Goal: Task Accomplishment & Management: Use online tool/utility

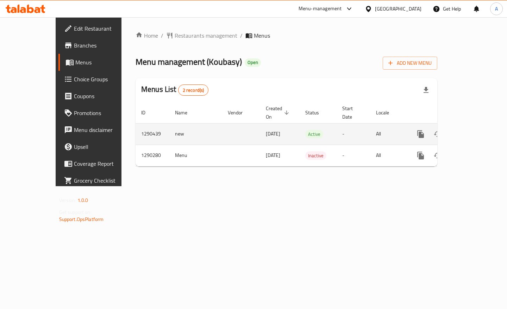
click at [476, 130] on icon "enhanced table" at bounding box center [472, 134] width 8 height 8
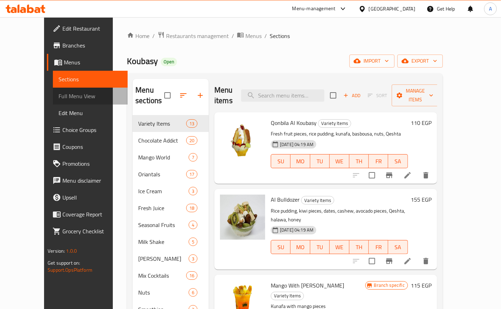
click at [58, 95] on span "Full Menu View" at bounding box center [89, 96] width 63 height 8
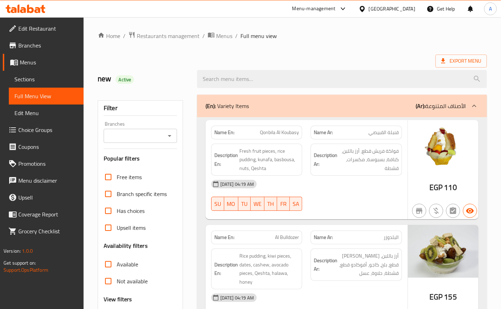
checkbox input "false"
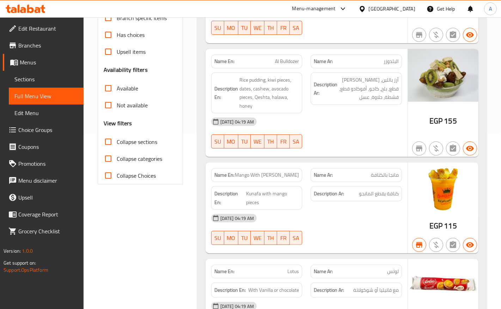
click at [131, 137] on div "Filter Branches Branches Popular filters Free items Branch specific items Has c…" at bounding box center [140, 54] width 85 height 260
paste input "Koubasy, 6th of October - El Hay El Motamyez"
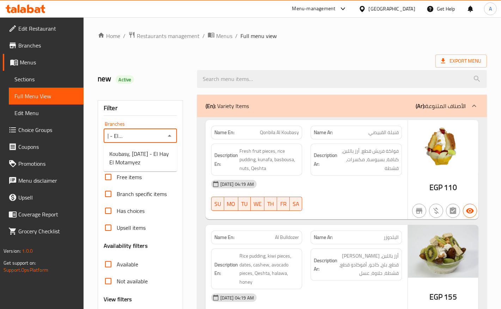
scroll to position [0, 55]
click at [129, 161] on span "Koubasy, 6th of October - El Hay El Motamyez" at bounding box center [140, 158] width 62 height 17
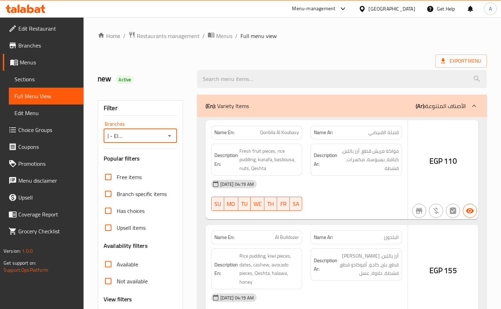
type input "Koubasy, 6th of October - El Hay El Motamyez"
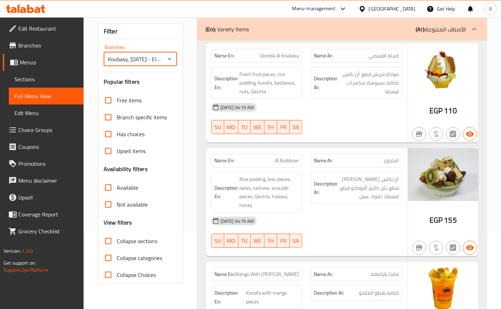
scroll to position [132, 0]
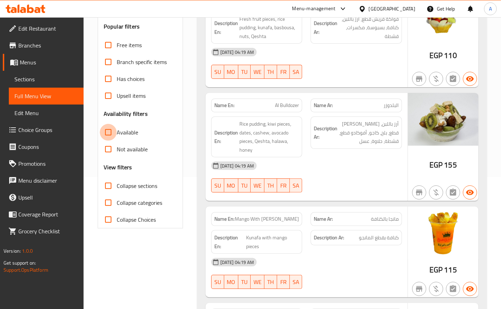
click at [106, 136] on input "Available" at bounding box center [108, 132] width 17 height 17
click at [110, 134] on input "Available" at bounding box center [108, 132] width 17 height 17
checkbox input "false"
click at [107, 150] on input "Not available" at bounding box center [108, 149] width 17 height 17
checkbox input "true"
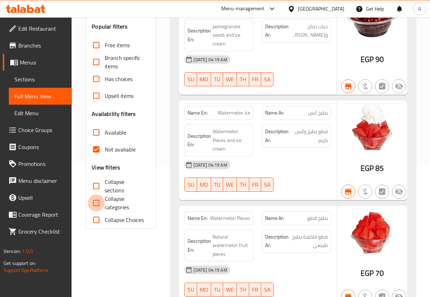
click at [96, 207] on input "Collapse categories" at bounding box center [96, 202] width 17 height 17
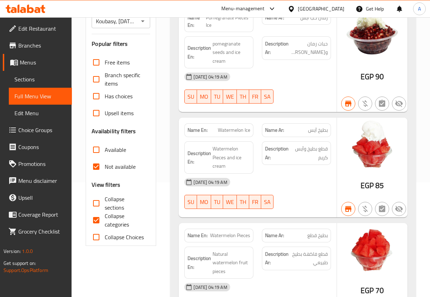
scroll to position [176, 0]
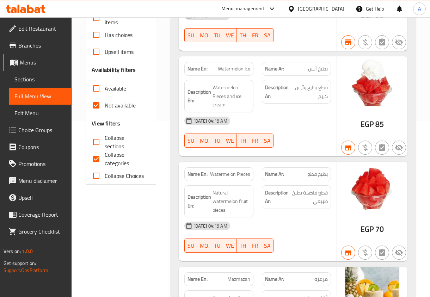
click at [97, 155] on input "Collapse categories" at bounding box center [96, 158] width 17 height 17
checkbox input "false"
click at [94, 103] on input "Not available" at bounding box center [96, 105] width 17 height 17
checkbox input "false"
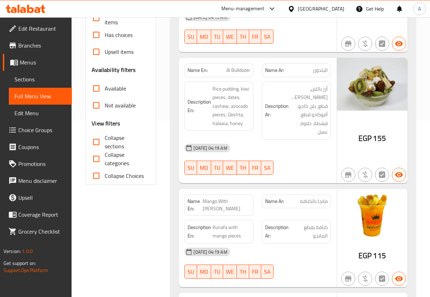
click at [336, 54] on div at bounding box center [371, 44] width 73 height 20
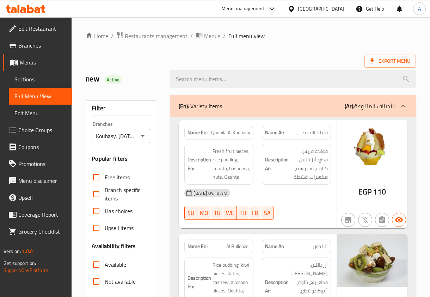
click at [21, 77] on span "Sections" at bounding box center [40, 79] width 52 height 8
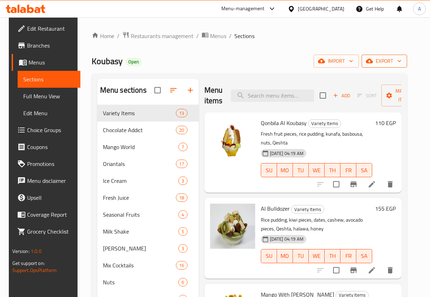
click at [388, 56] on button "export" at bounding box center [383, 61] width 45 height 13
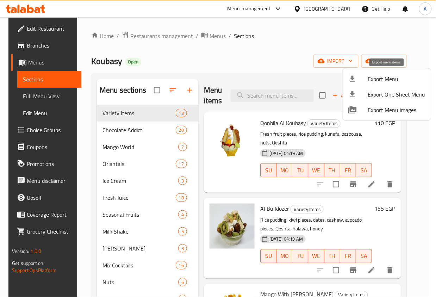
click at [378, 75] on span "Export Menu" at bounding box center [396, 79] width 57 height 8
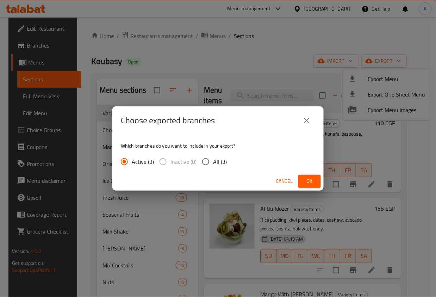
click at [208, 172] on div "Cancel Ok" at bounding box center [217, 181] width 211 height 19
click at [208, 162] on input "All (3)" at bounding box center [205, 161] width 15 height 15
radio input "true"
click at [299, 184] on button "Ok" at bounding box center [309, 181] width 23 height 13
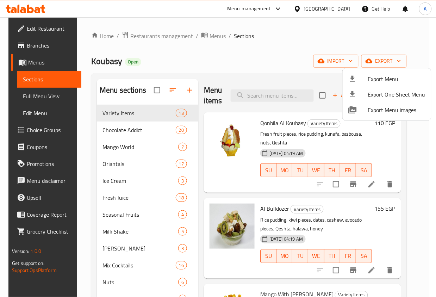
click at [54, 31] on div at bounding box center [218, 148] width 436 height 297
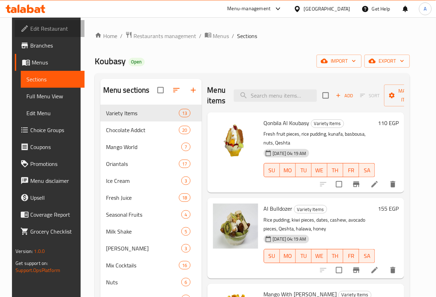
click at [46, 27] on span "Edit Restaurant" at bounding box center [54, 28] width 49 height 8
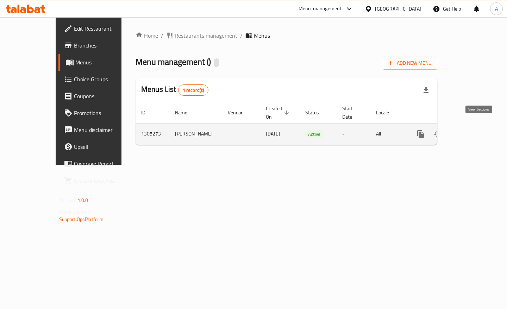
click at [476, 130] on icon "enhanced table" at bounding box center [472, 134] width 8 height 8
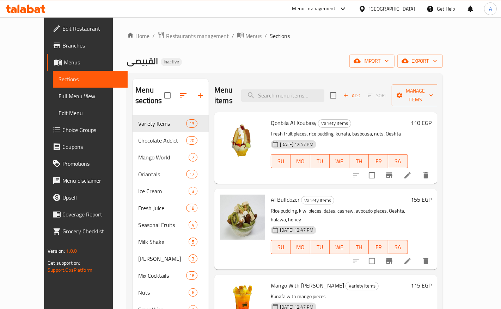
click at [58, 97] on span "Full Menu View" at bounding box center [89, 96] width 63 height 8
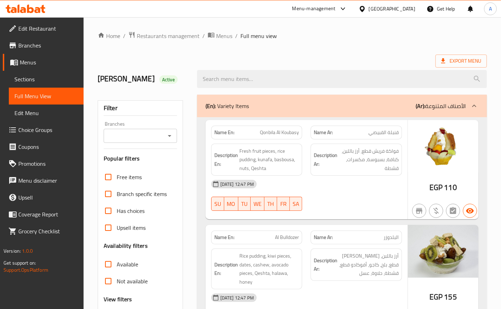
click at [168, 136] on icon "Open" at bounding box center [169, 136] width 8 height 8
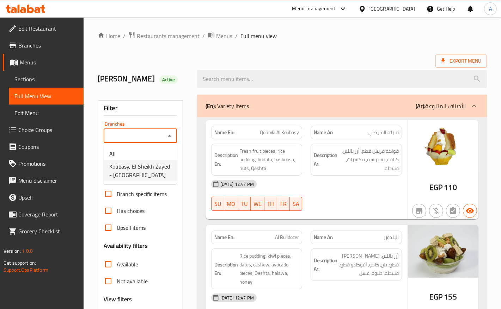
click at [149, 166] on span "Koubasy, El Sheikh Zayed - El Nahda" at bounding box center [140, 170] width 62 height 17
type input "Koubasy, El Sheikh Zayed - El Nahda"
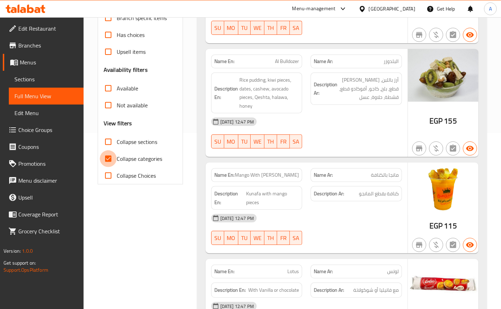
click at [107, 160] on input "Collapse categories" at bounding box center [108, 158] width 17 height 17
checkbox input "false"
click at [107, 114] on input "Not available" at bounding box center [108, 105] width 17 height 17
checkbox input "true"
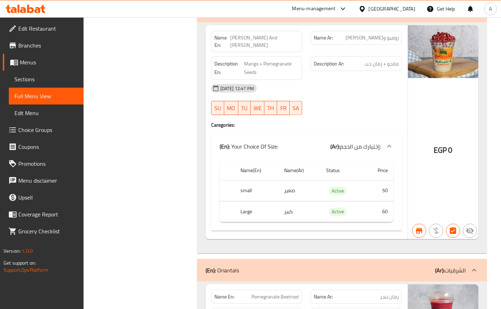
scroll to position [573, 0]
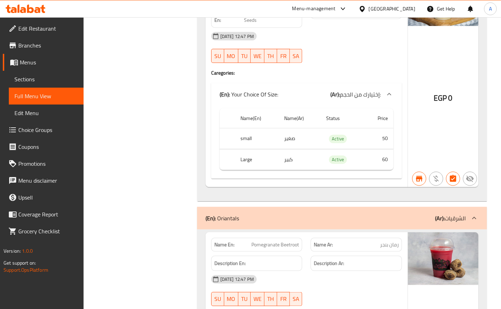
drag, startPoint x: 492, startPoint y: 98, endPoint x: 435, endPoint y: 97, distance: 56.4
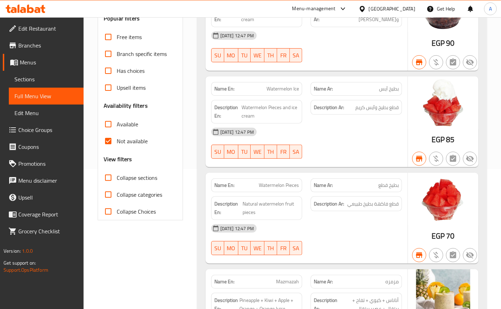
scroll to position [176, 0]
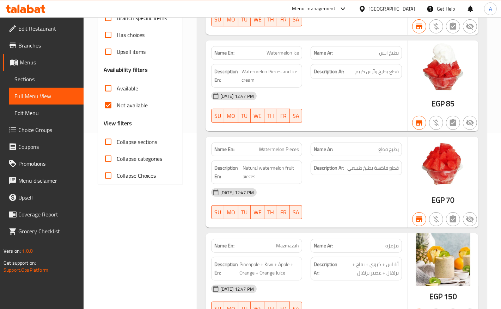
click at [107, 156] on input "Collapse categories" at bounding box center [108, 158] width 17 height 17
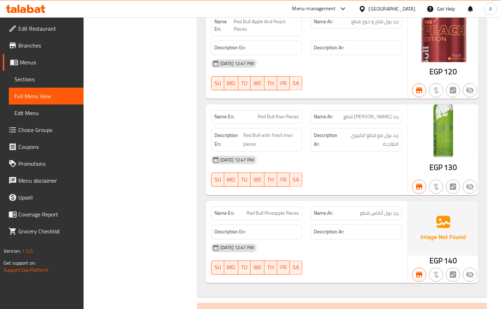
scroll to position [4993, 0]
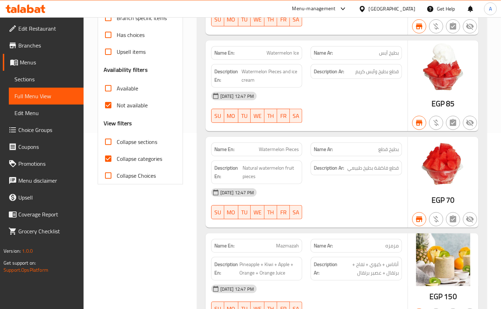
click at [106, 159] on input "Collapse categories" at bounding box center [108, 158] width 17 height 17
checkbox input "false"
click at [109, 106] on input "Not available" at bounding box center [108, 105] width 17 height 17
checkbox input "false"
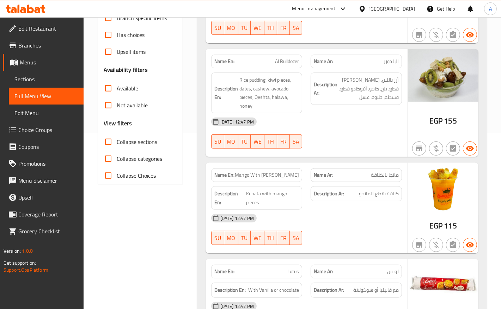
click at [382, 113] on div "Description Ar: أرز باللبن، كيوي قطع، بلح، كاجو، أفوكادو قطع، قشطة، حلاوة، عسل" at bounding box center [356, 92] width 100 height 49
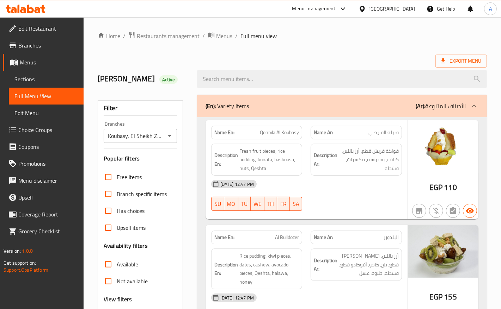
drag, startPoint x: 349, startPoint y: 60, endPoint x: 210, endPoint y: 63, distance: 139.2
click at [349, 60] on div "Export Menu" at bounding box center [292, 61] width 389 height 13
click at [30, 83] on span "Sections" at bounding box center [45, 79] width 63 height 8
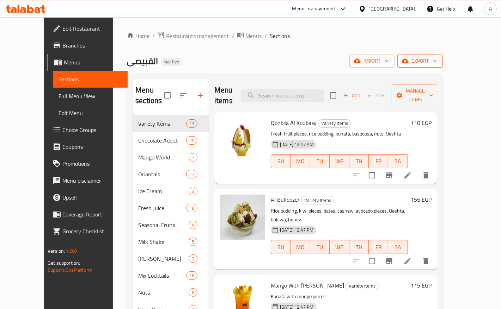
click at [437, 63] on span "export" at bounding box center [420, 61] width 34 height 9
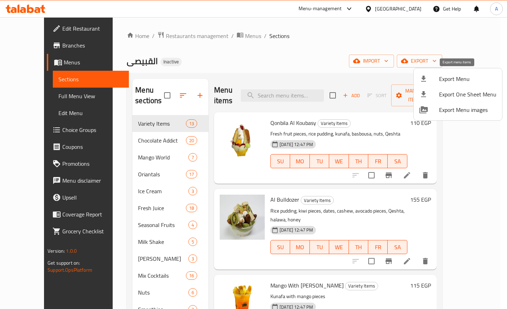
click at [466, 73] on li "Export Menu" at bounding box center [458, 79] width 88 height 16
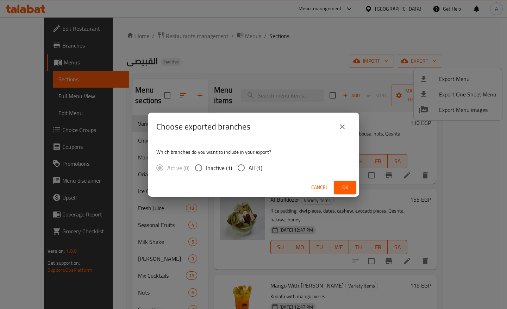
click at [240, 168] on input "All (1)" at bounding box center [241, 168] width 15 height 15
radio input "true"
click at [342, 194] on div "Cancel Ok" at bounding box center [253, 187] width 211 height 19
click at [349, 190] on button "Ok" at bounding box center [345, 187] width 23 height 13
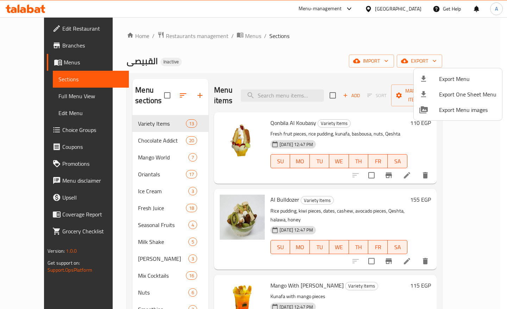
click at [261, 54] on div at bounding box center [253, 154] width 507 height 309
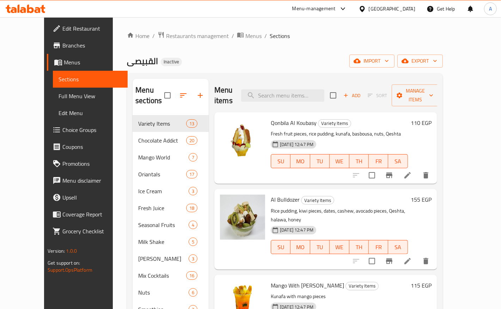
click at [443, 33] on ol "Home / Restaurants management / Menus / Sections" at bounding box center [285, 35] width 316 height 9
click at [286, 58] on div "القبيصى Inactive import export" at bounding box center [285, 61] width 316 height 13
drag, startPoint x: 226, startPoint y: 302, endPoint x: 182, endPoint y: 56, distance: 249.4
click at [180, 58] on div "القبيصى Inactive import export" at bounding box center [285, 61] width 316 height 13
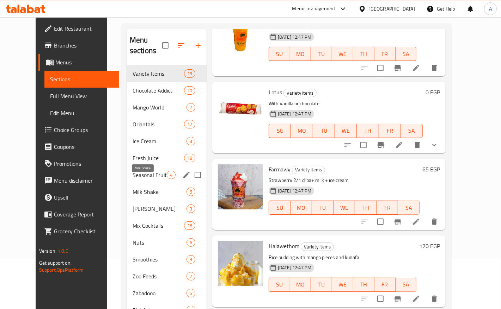
scroll to position [20, 0]
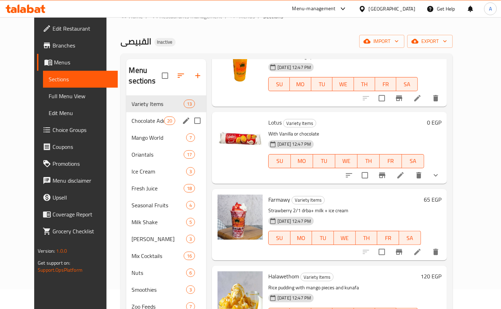
click at [133, 117] on span "Chocolate Addict" at bounding box center [148, 121] width 32 height 8
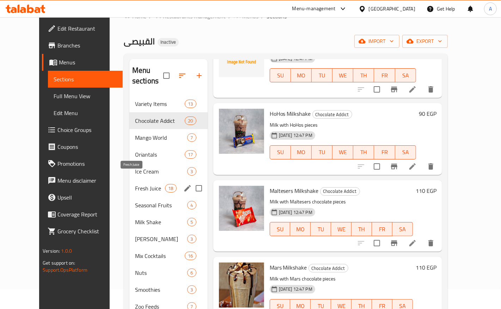
click at [143, 184] on span "Fresh Juice" at bounding box center [150, 188] width 30 height 8
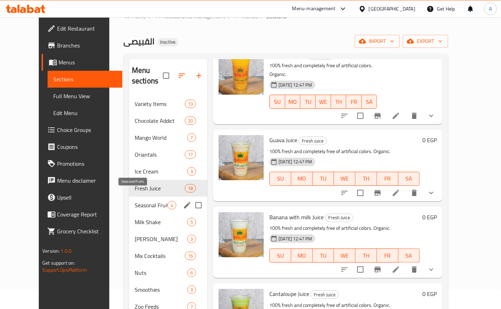
click at [141, 201] on span "Seasonal Fruits" at bounding box center [151, 205] width 33 height 8
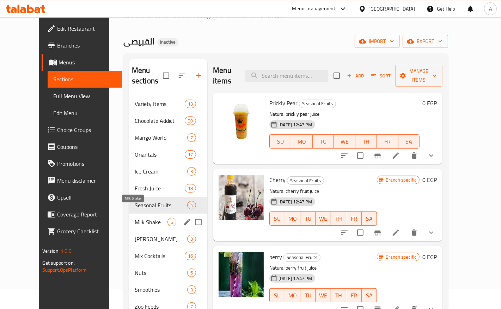
click at [136, 218] on span "Milk Shake" at bounding box center [151, 222] width 33 height 8
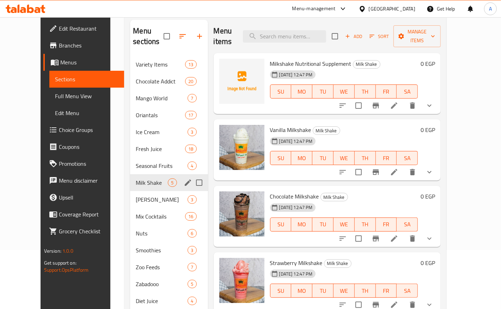
scroll to position [152, 0]
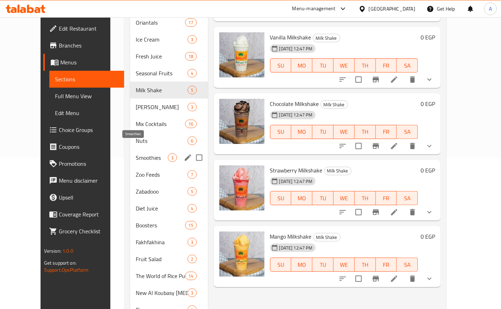
click at [136, 154] on span "Smoothies" at bounding box center [152, 158] width 32 height 8
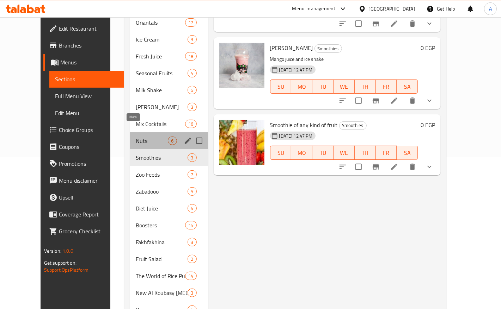
click at [136, 137] on span "Nuts" at bounding box center [152, 141] width 32 height 8
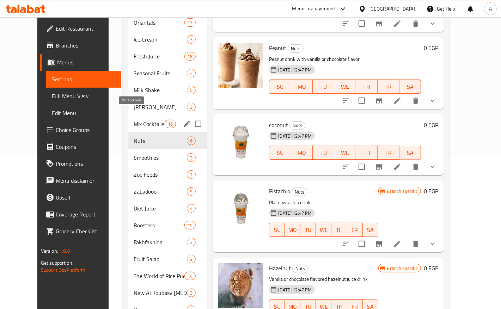
click at [134, 120] on span "Mix Cocktails" at bounding box center [149, 124] width 31 height 8
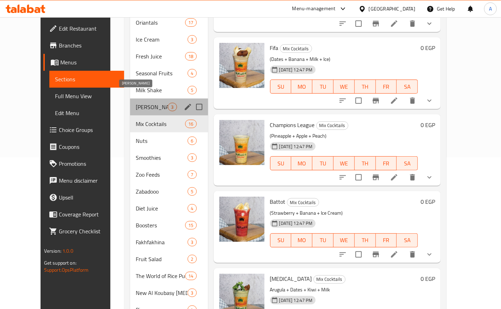
click at [136, 103] on span "Danette Shake" at bounding box center [152, 107] width 32 height 8
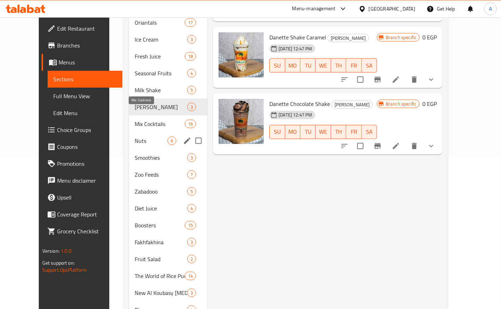
scroll to position [240, 0]
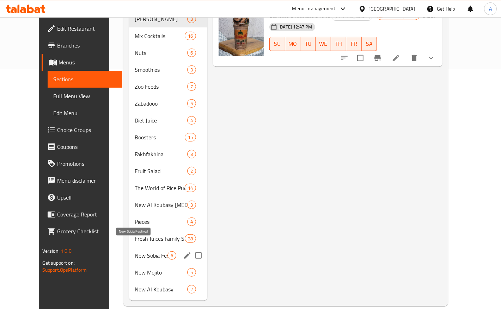
click at [135, 252] on span "New Sobia Festival" at bounding box center [151, 256] width 33 height 8
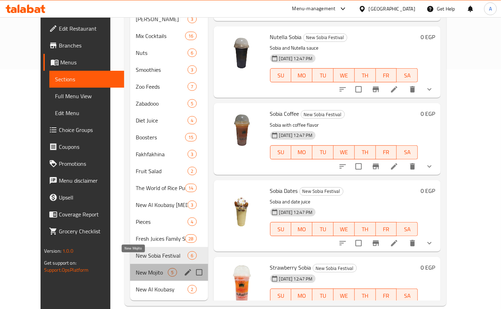
click at [136, 268] on span "New Mojito" at bounding box center [152, 272] width 32 height 8
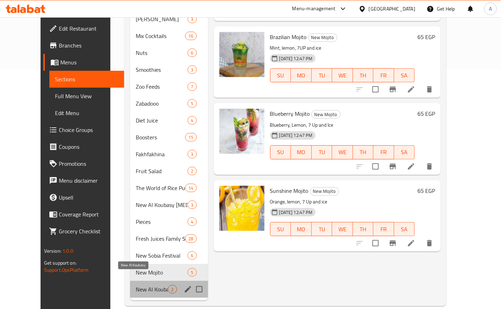
click at [136, 285] on span "New Al Koubasy" at bounding box center [152, 289] width 32 height 8
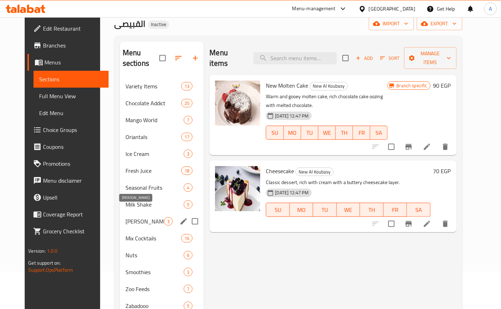
scroll to position [20, 0]
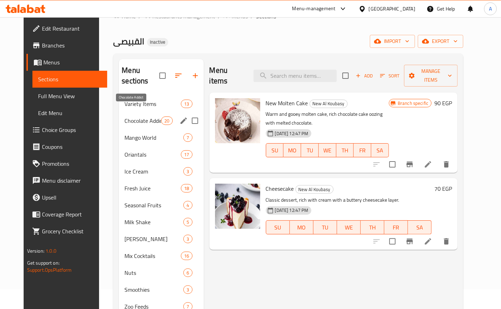
click at [131, 117] on span "Chocolate Addict" at bounding box center [142, 121] width 37 height 8
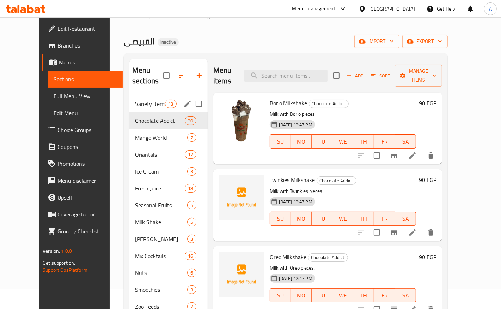
click at [135, 100] on span "Variety Items" at bounding box center [150, 104] width 30 height 8
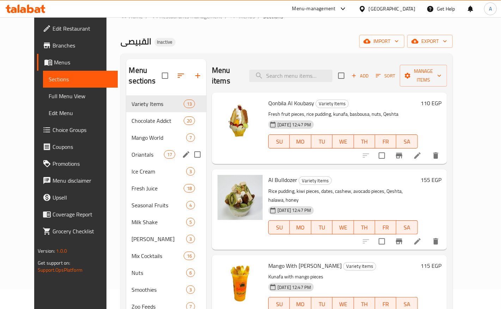
click at [132, 150] on span "Oriantals" at bounding box center [148, 154] width 32 height 8
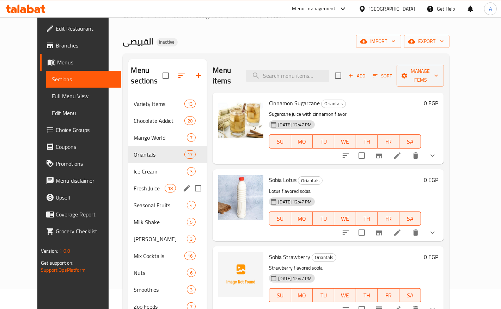
click at [132, 180] on div "Fresh Juice 18" at bounding box center [167, 188] width 79 height 17
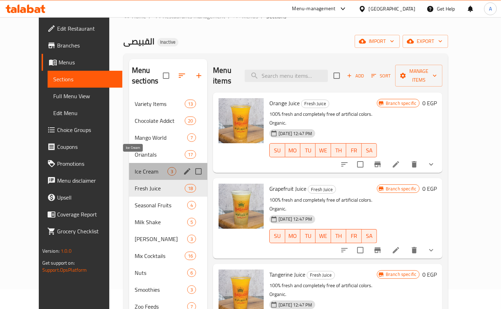
click at [135, 167] on span "Ice Cream" at bounding box center [151, 171] width 33 height 8
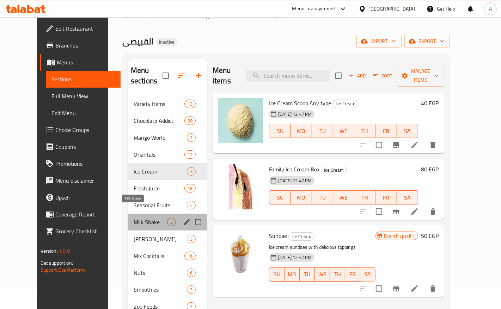
click at [134, 218] on span "Milk Shake" at bounding box center [150, 222] width 33 height 8
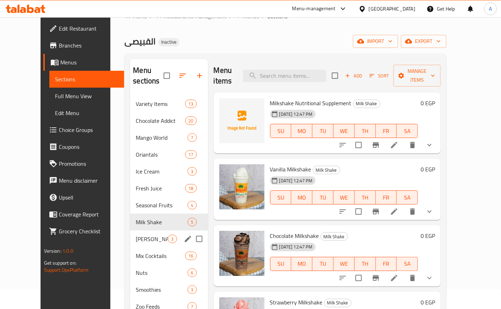
click at [130, 231] on div "Danette Shake 3" at bounding box center [169, 239] width 78 height 17
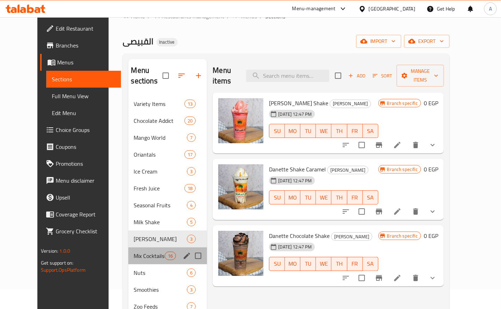
click at [128, 248] on div "Mix Cocktails 16" at bounding box center [167, 256] width 79 height 17
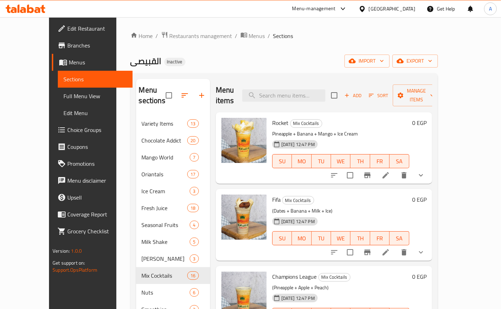
click at [412, 9] on div "Egypt" at bounding box center [392, 9] width 47 height 8
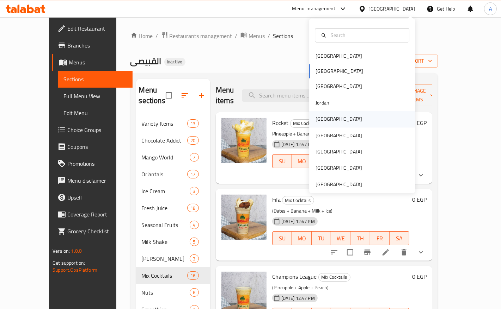
click at [325, 123] on div "Kuwait" at bounding box center [339, 119] width 58 height 16
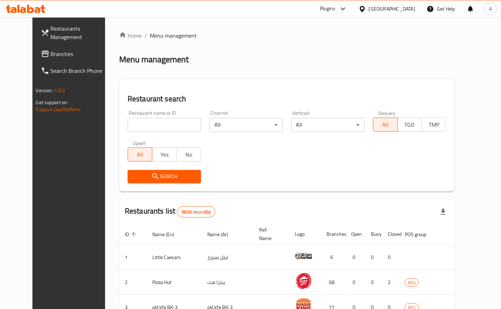
click at [51, 51] on span "Branches" at bounding box center [81, 54] width 60 height 8
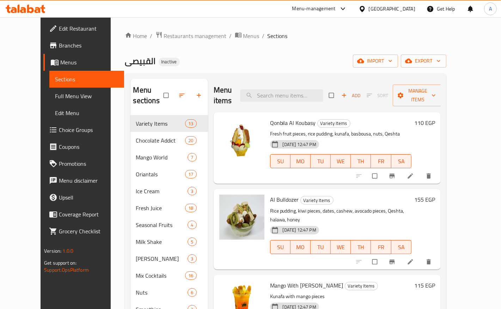
click at [63, 29] on span "Edit Restaurant" at bounding box center [89, 28] width 60 height 8
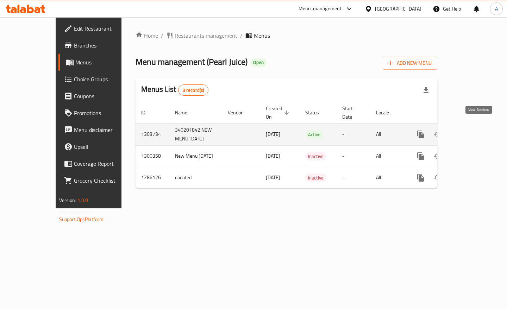
click at [476, 130] on icon "enhanced table" at bounding box center [472, 134] width 8 height 8
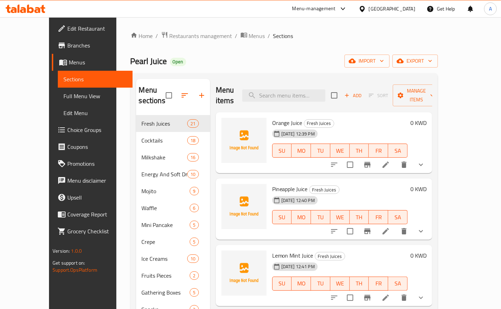
click at [361, 21] on div "Home / Restaurants management / Menus / Sections Pearl Juice Open import export…" at bounding box center [283, 212] width 335 height 391
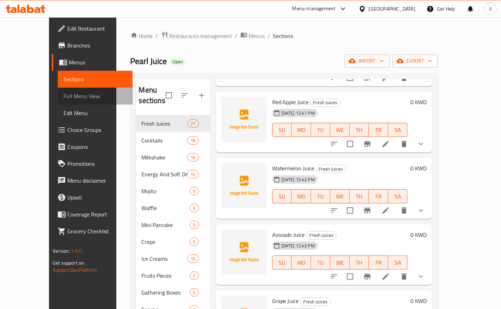
click at [63, 95] on span "Full Menu View" at bounding box center [94, 96] width 63 height 8
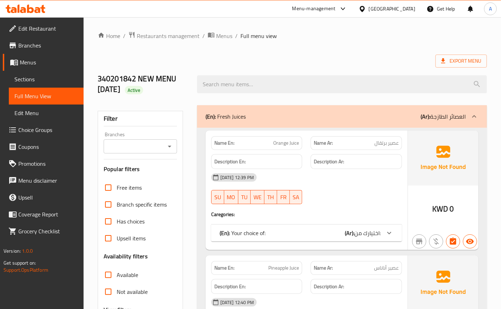
click at [321, 35] on ol "Home / Restaurants management / Menus / Full menu view" at bounding box center [292, 35] width 389 height 9
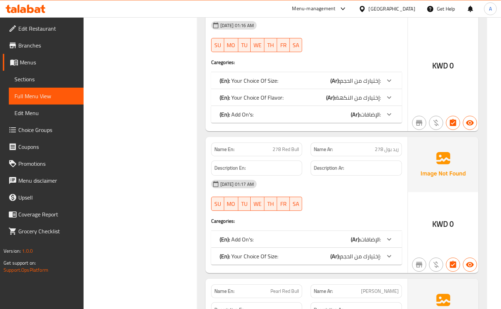
scroll to position [8072, 0]
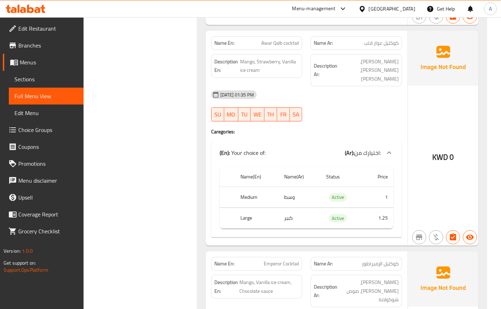
scroll to position [3922, 0]
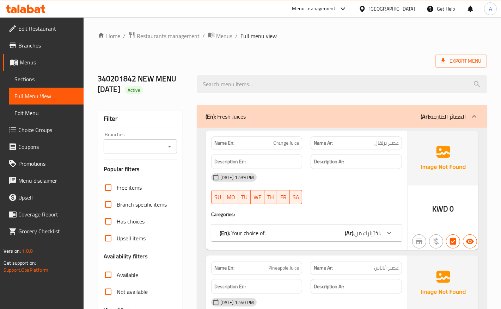
click at [170, 143] on icon "Open" at bounding box center [169, 146] width 8 height 8
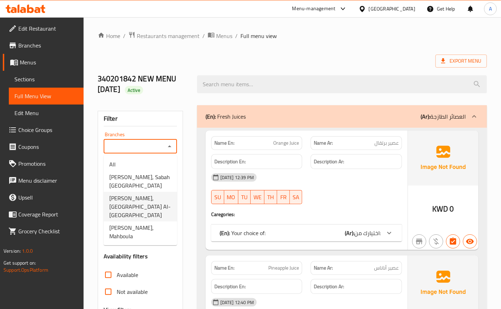
click at [145, 201] on span "Pearl Juice, Sabah Al-Salem" at bounding box center [140, 206] width 62 height 25
type input "Pearl Juice, Sabah Al-Salem"
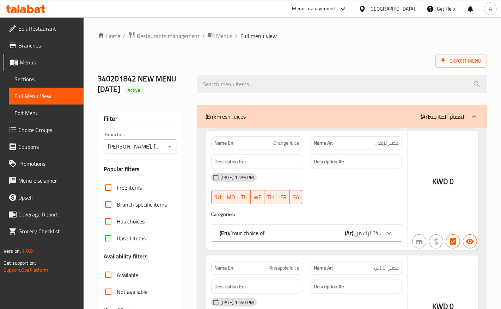
click at [376, 51] on div at bounding box center [250, 154] width 501 height 309
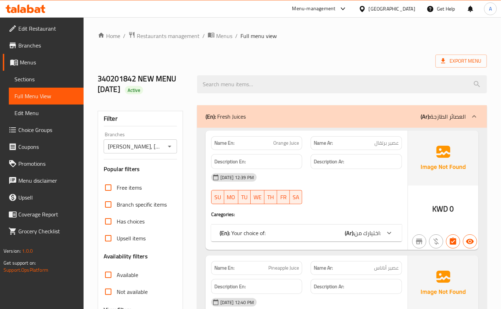
scroll to position [3746, 0]
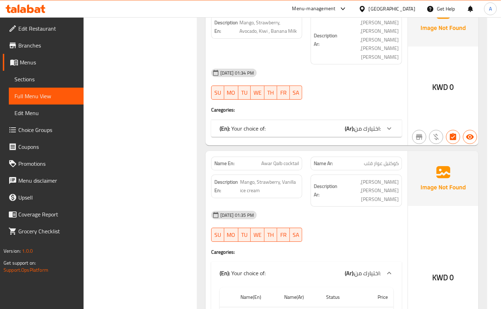
scroll to position [3834, 0]
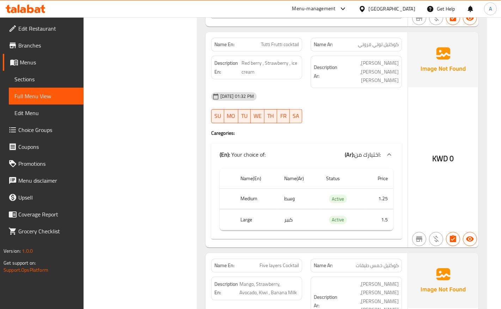
scroll to position [3611, 0]
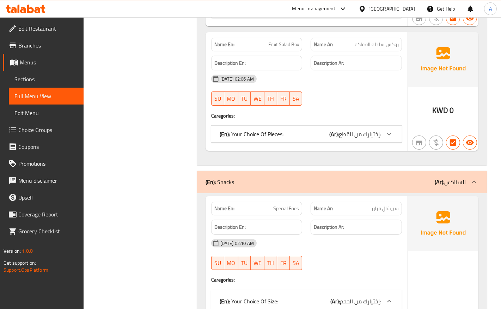
scroll to position [13950, 0]
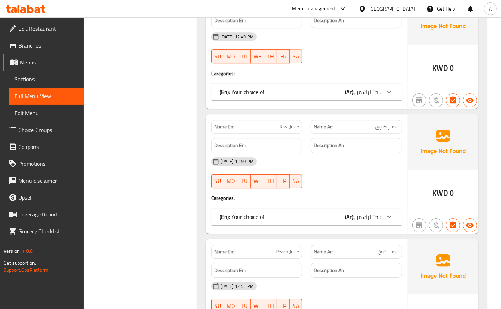
scroll to position [0, 0]
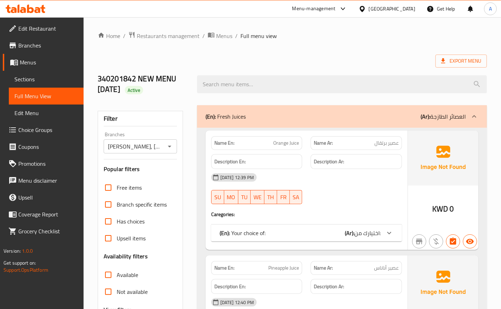
click at [365, 236] on span "اختيارك من:" at bounding box center [367, 233] width 26 height 11
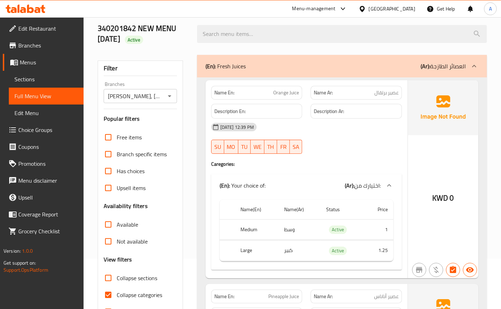
scroll to position [132, 0]
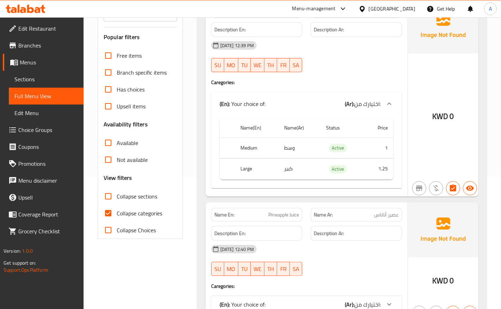
click at [431, 123] on div "KWD 0" at bounding box center [443, 98] width 70 height 198
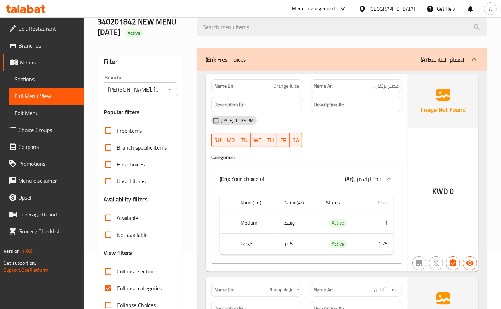
scroll to position [0, 0]
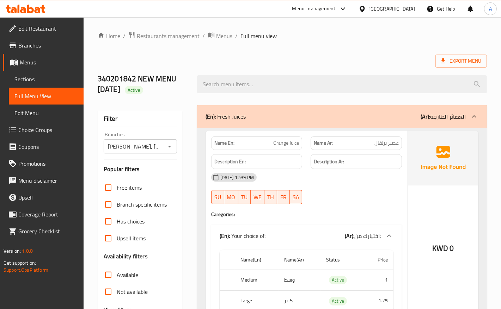
click at [364, 7] on icon at bounding box center [361, 9] width 5 height 6
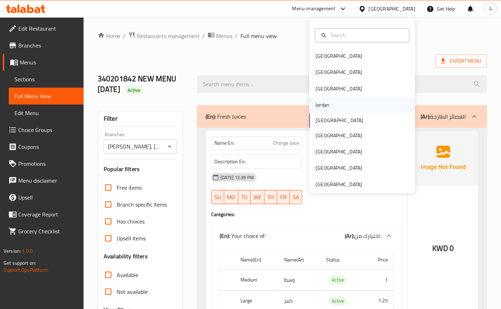
click at [321, 108] on div "Jordan" at bounding box center [322, 105] width 14 height 8
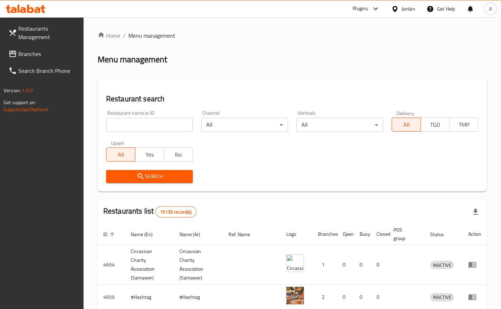
drag, startPoint x: 297, startPoint y: 85, endPoint x: 270, endPoint y: 31, distance: 60.7
click at [297, 85] on div "Restaurant search Restaurant name or ID Restaurant name or ID Channel All ​ Ver…" at bounding box center [292, 135] width 389 height 112
click at [291, 46] on div "Home / Menu management Menu management Restaurant search Restaurant name or ID …" at bounding box center [292, 266] width 389 height 471
click at [44, 48] on link "Branches" at bounding box center [43, 53] width 81 height 17
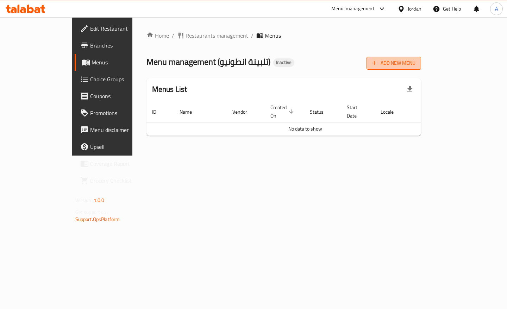
click at [416, 67] on span "Add New Menu" at bounding box center [393, 63] width 43 height 9
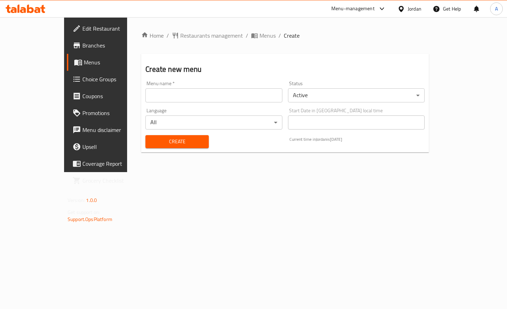
click at [184, 88] on input "text" at bounding box center [214, 95] width 137 height 14
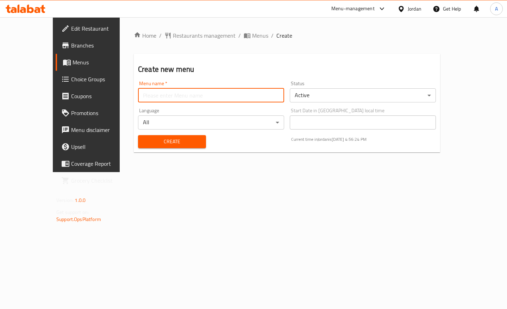
type input "Menu"
click at [149, 146] on span "Create" at bounding box center [172, 141] width 57 height 9
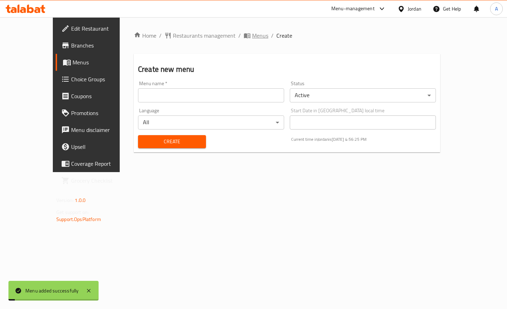
click at [252, 32] on span "Menus" at bounding box center [260, 35] width 16 height 8
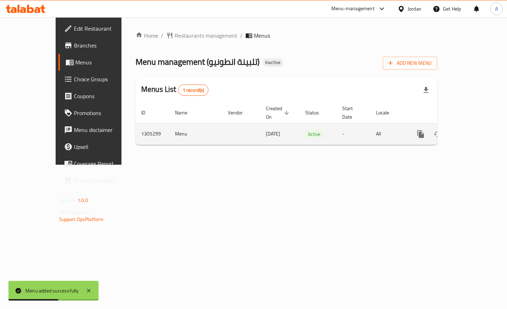
click at [476, 130] on icon "enhanced table" at bounding box center [472, 134] width 8 height 8
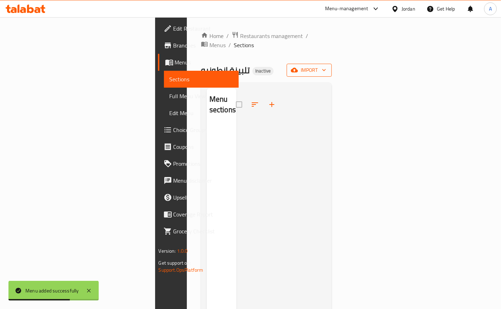
click at [326, 66] on span "import" at bounding box center [309, 70] width 34 height 9
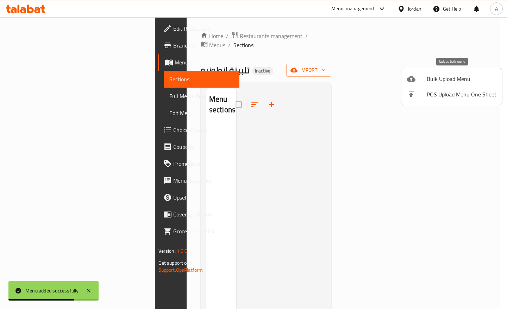
click at [451, 78] on span "Bulk Upload Menu" at bounding box center [462, 79] width 70 height 8
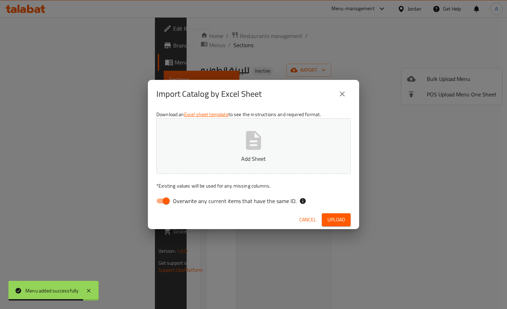
click at [166, 201] on input "Overwrite any current items that have the same ID." at bounding box center [166, 200] width 40 height 13
checkbox input "false"
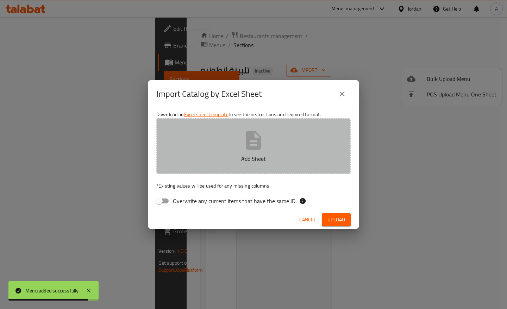
click at [278, 126] on button "Add Sheet" at bounding box center [253, 146] width 194 height 56
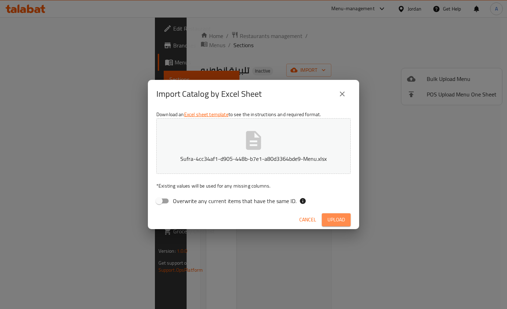
click at [340, 221] on span "Upload" at bounding box center [337, 220] width 18 height 9
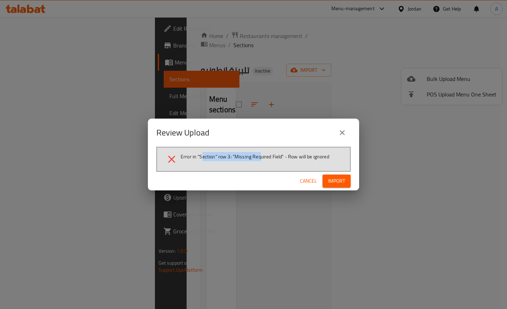
drag, startPoint x: 202, startPoint y: 156, endPoint x: 261, endPoint y: 156, distance: 59.5
click at [261, 156] on span "Error in "Section" row 3: "Missing Required Field" - Row will be ignored" at bounding box center [255, 156] width 149 height 7
click at [305, 179] on span "Cancel" at bounding box center [308, 181] width 17 height 9
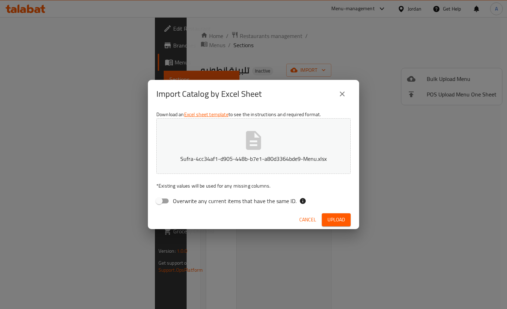
click at [349, 92] on button "close" at bounding box center [342, 94] width 17 height 17
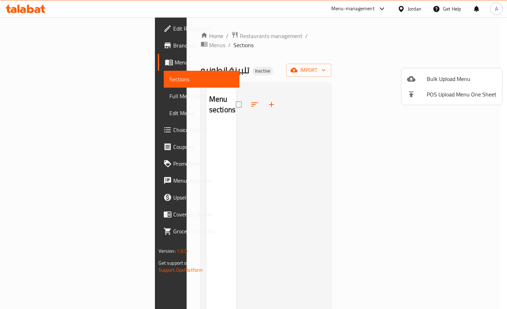
click at [47, 43] on div at bounding box center [253, 154] width 507 height 309
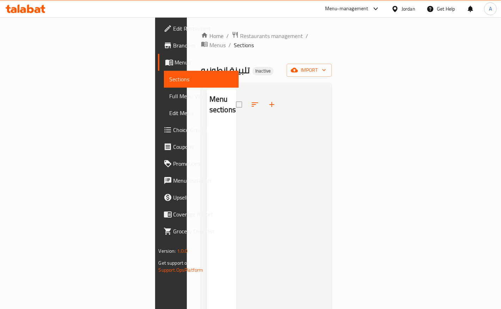
click at [173, 44] on span "Branches" at bounding box center [203, 45] width 60 height 8
